Goal: Task Accomplishment & Management: Use online tool/utility

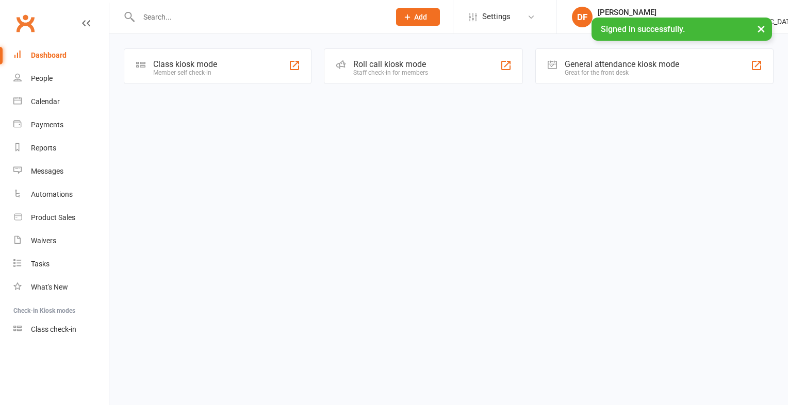
click at [185, 69] on div "Member self check-in" at bounding box center [185, 72] width 64 height 7
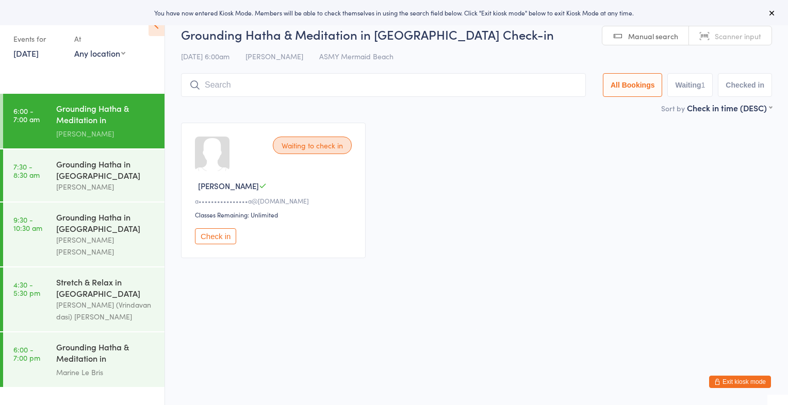
click at [751, 40] on span "Scanner input" at bounding box center [738, 36] width 46 height 10
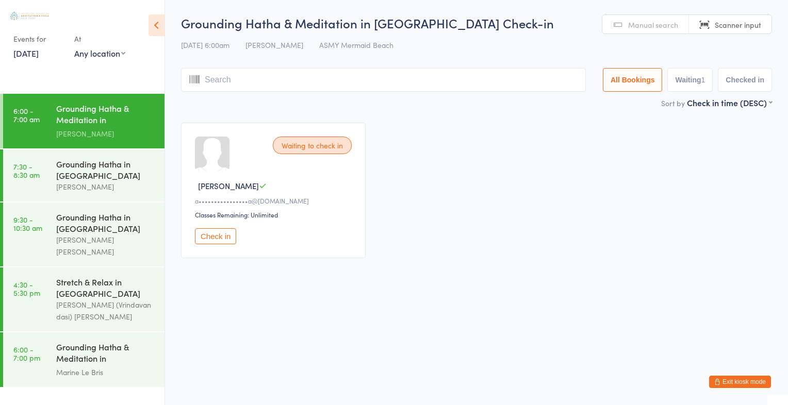
click at [754, 23] on span "Scanner input" at bounding box center [738, 25] width 46 height 10
type input "2686"
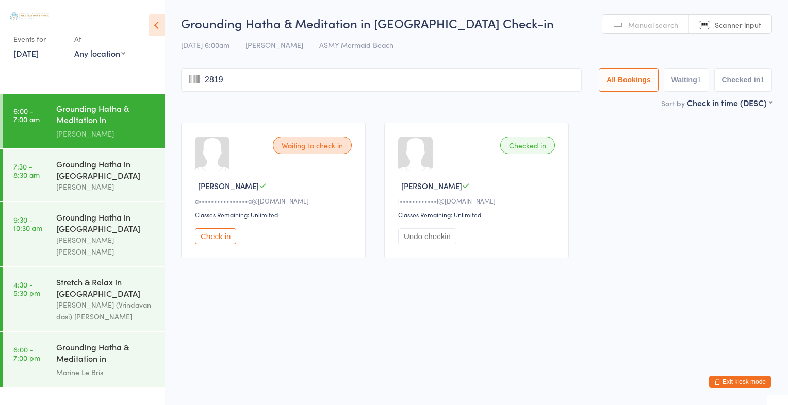
type input "2819"
click at [38, 55] on link "[DATE]" at bounding box center [25, 52] width 25 height 11
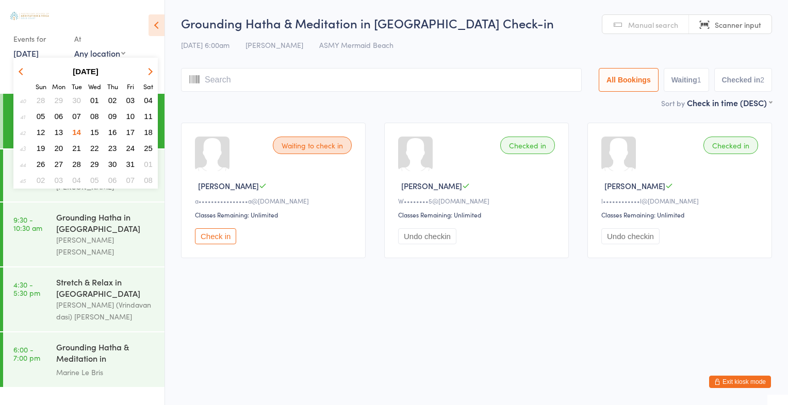
click at [76, 112] on span "07" at bounding box center [76, 116] width 9 height 9
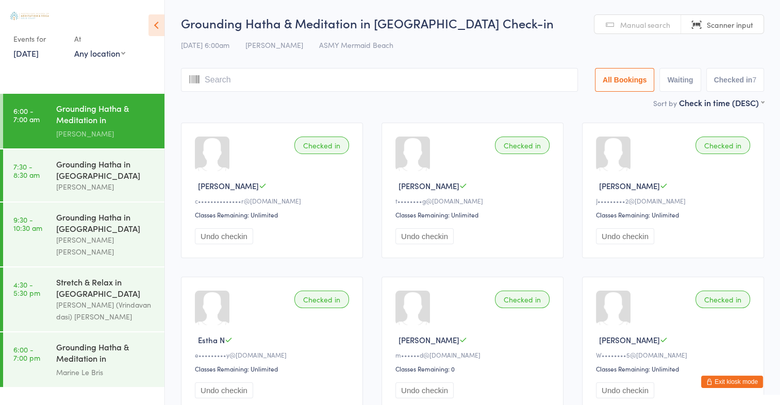
click at [39, 48] on link "[DATE]" at bounding box center [25, 52] width 25 height 11
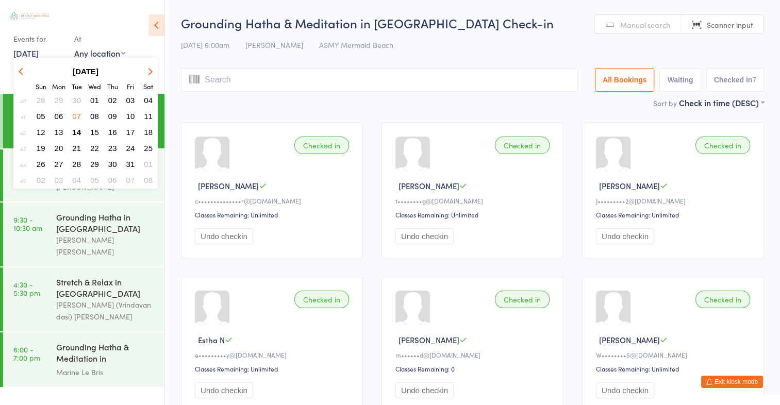
click at [76, 101] on span "30" at bounding box center [76, 100] width 9 height 9
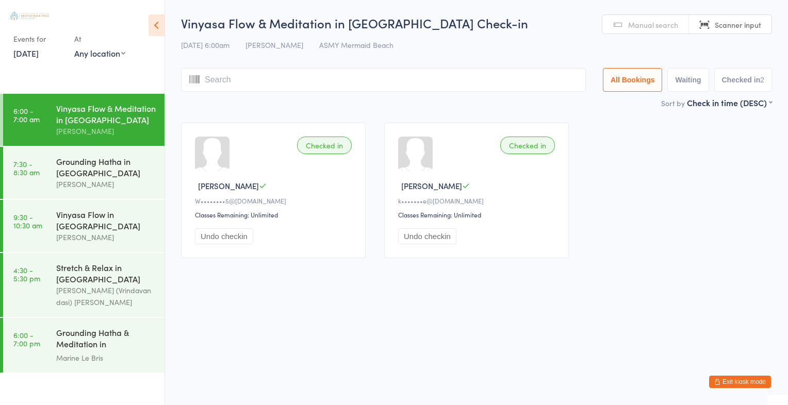
click at [39, 50] on link "[DATE]" at bounding box center [25, 52] width 25 height 11
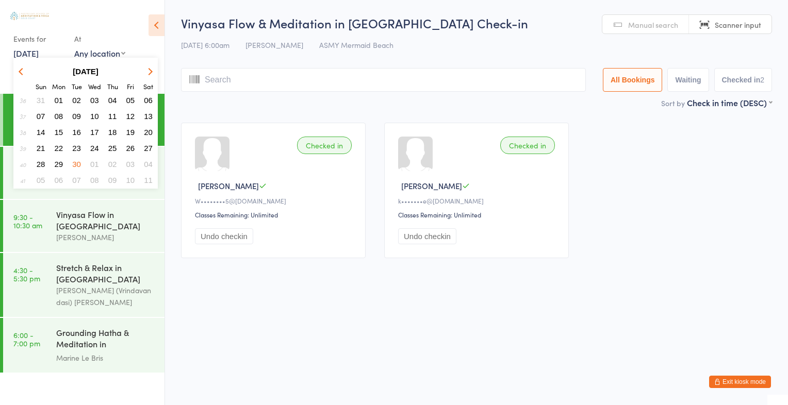
click at [79, 147] on span "23" at bounding box center [76, 148] width 9 height 9
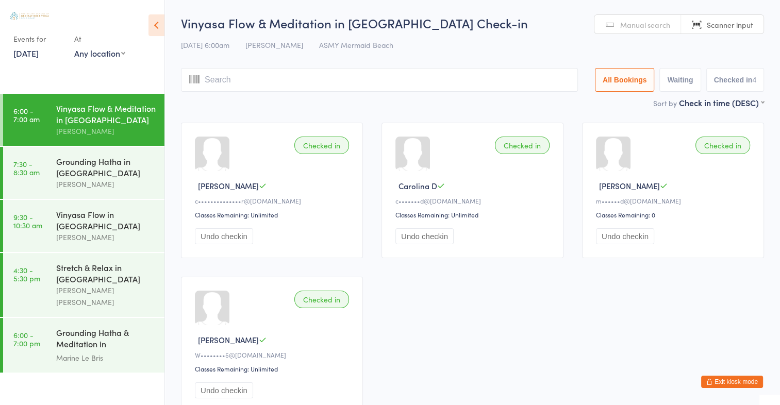
click at [39, 54] on link "[DATE]" at bounding box center [25, 52] width 25 height 11
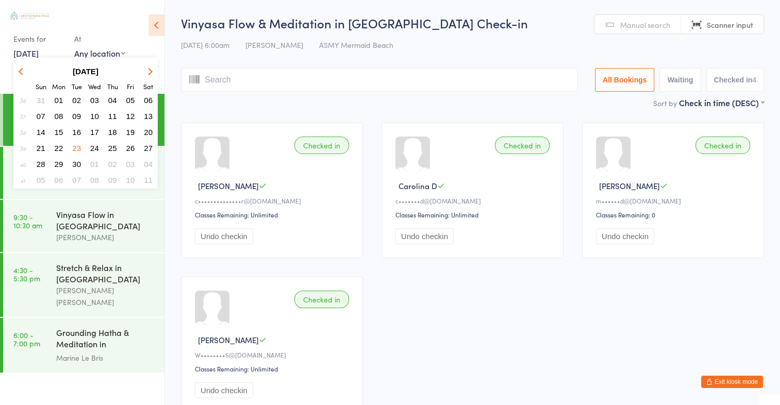
click at [152, 73] on button "button" at bounding box center [148, 71] width 15 height 14
click at [78, 133] on span "14" at bounding box center [76, 132] width 9 height 9
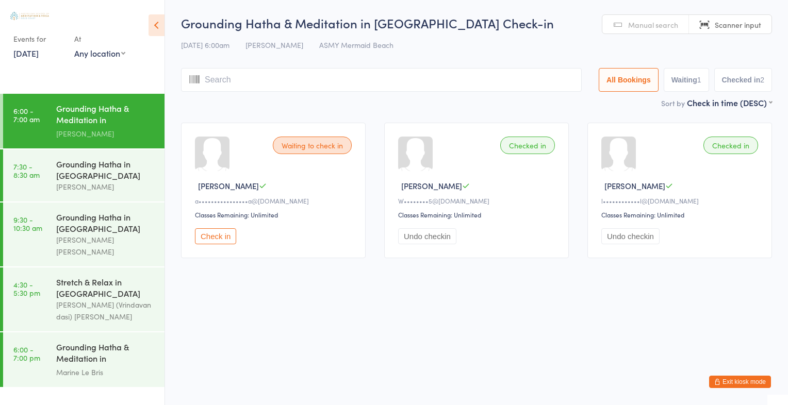
click at [662, 26] on span "Manual search" at bounding box center [653, 25] width 50 height 10
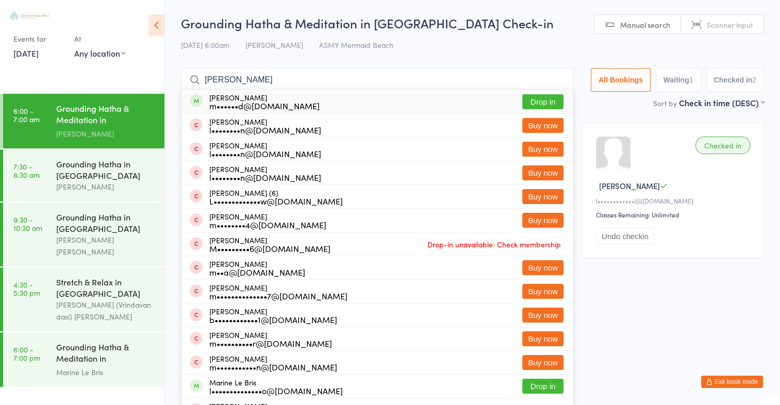
type input "[PERSON_NAME]"
click at [547, 102] on button "Drop in" at bounding box center [542, 101] width 41 height 15
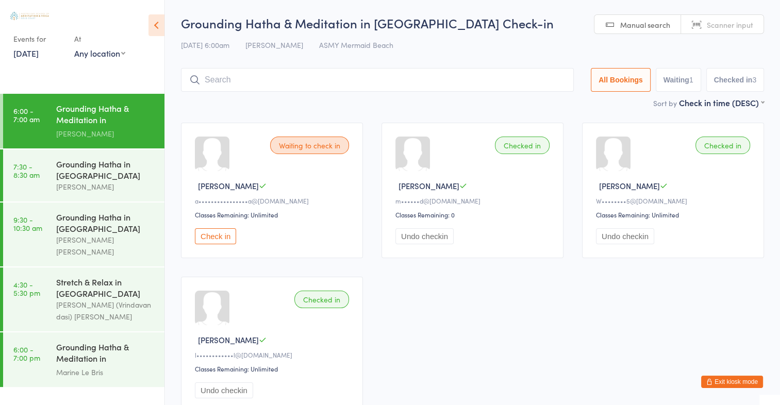
click at [723, 22] on span "Scanner input" at bounding box center [730, 25] width 46 height 10
click at [225, 240] on button "Check in" at bounding box center [215, 236] width 41 height 16
click at [739, 24] on span "Scanner input" at bounding box center [730, 25] width 46 height 10
click at [719, 28] on span "Scanner input" at bounding box center [730, 25] width 46 height 10
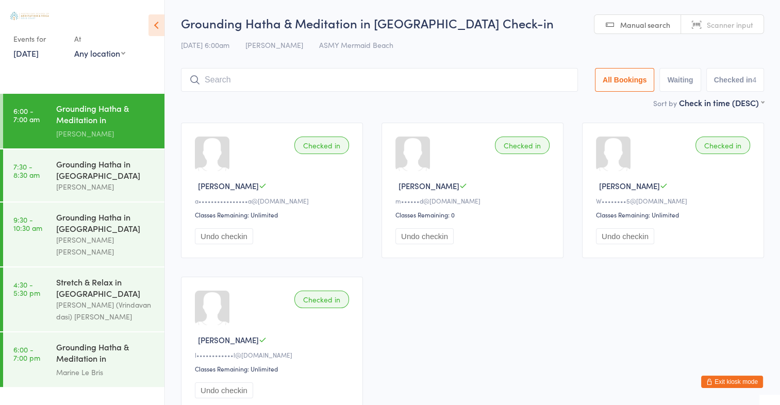
click at [719, 28] on span "Scanner input" at bounding box center [730, 25] width 46 height 10
click at [506, 47] on div "[DATE] 6:00am [PERSON_NAME] ASMY [GEOGRAPHIC_DATA]" at bounding box center [472, 45] width 583 height 17
